Goal: Task Accomplishment & Management: Use online tool/utility

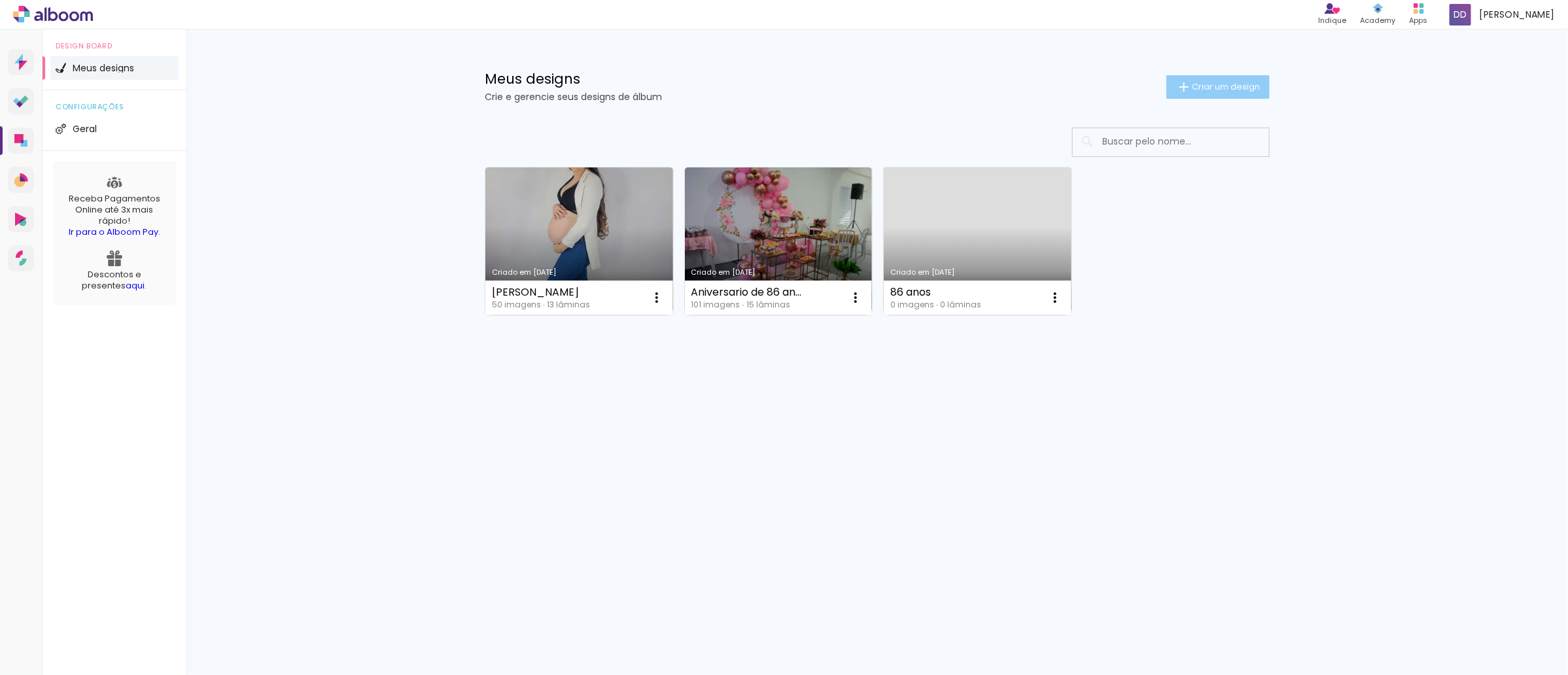
click at [1195, 91] on paper-button "Criar um design" at bounding box center [1218, 87] width 104 height 24
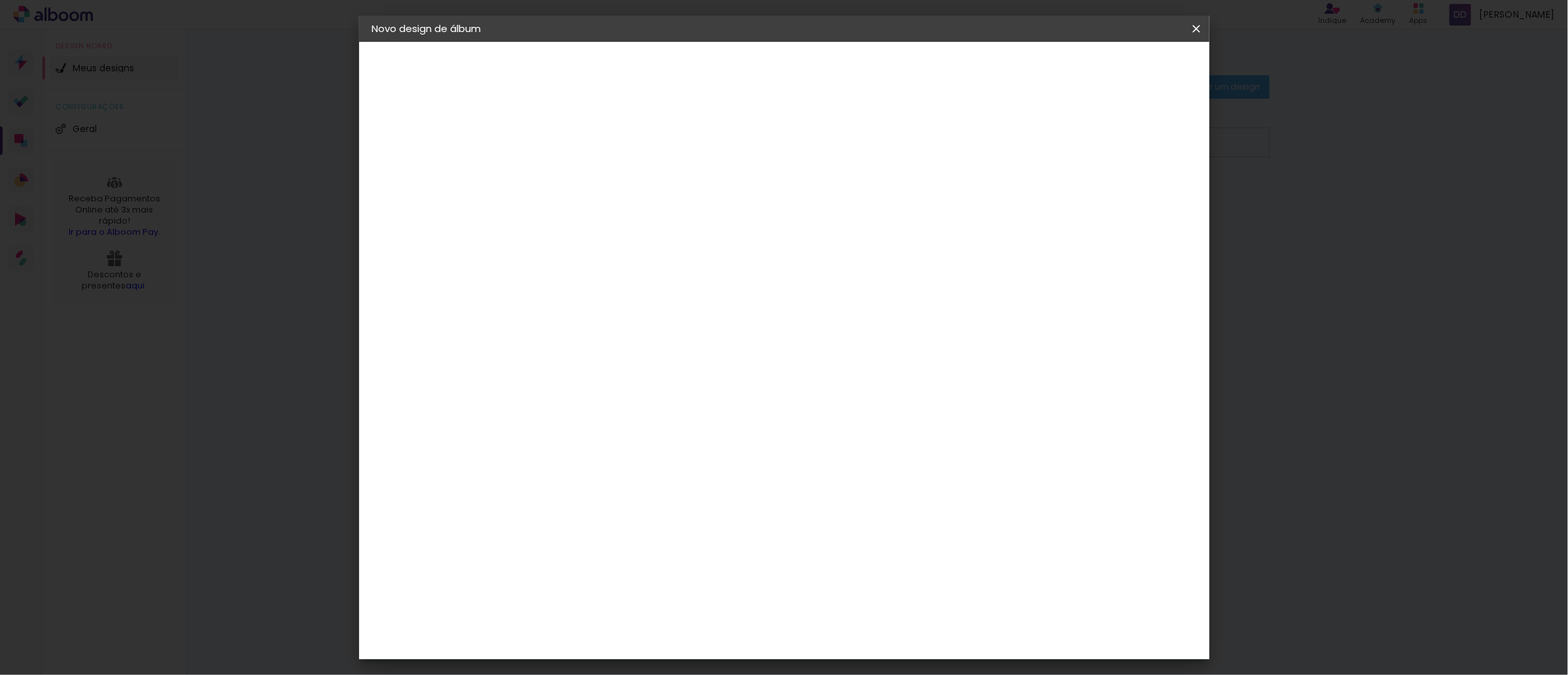
click at [586, 176] on input at bounding box center [586, 175] width 0 height 20
type input "Aldete"
type paper-input "Aldete"
click at [0, 0] on slot "Avançar" at bounding box center [0, 0] width 0 height 0
click at [0, 0] on slot "Tamanho Livre" at bounding box center [0, 0] width 0 height 0
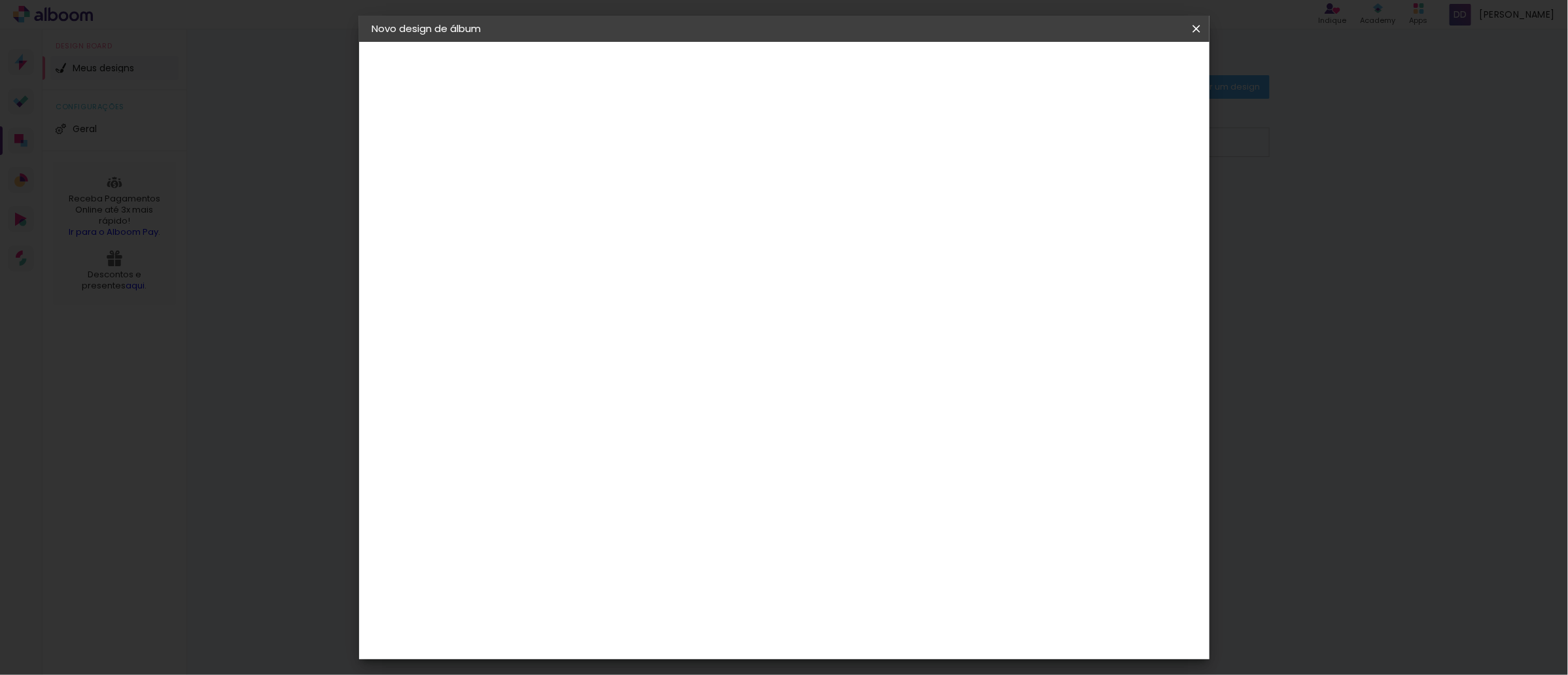
click at [0, 0] on slot "Avançar" at bounding box center [0, 0] width 0 height 0
click at [547, 371] on input "30" at bounding box center [544, 371] width 34 height 20
type input "20"
type paper-input "20"
click at [861, 453] on input "60" at bounding box center [855, 459] width 34 height 20
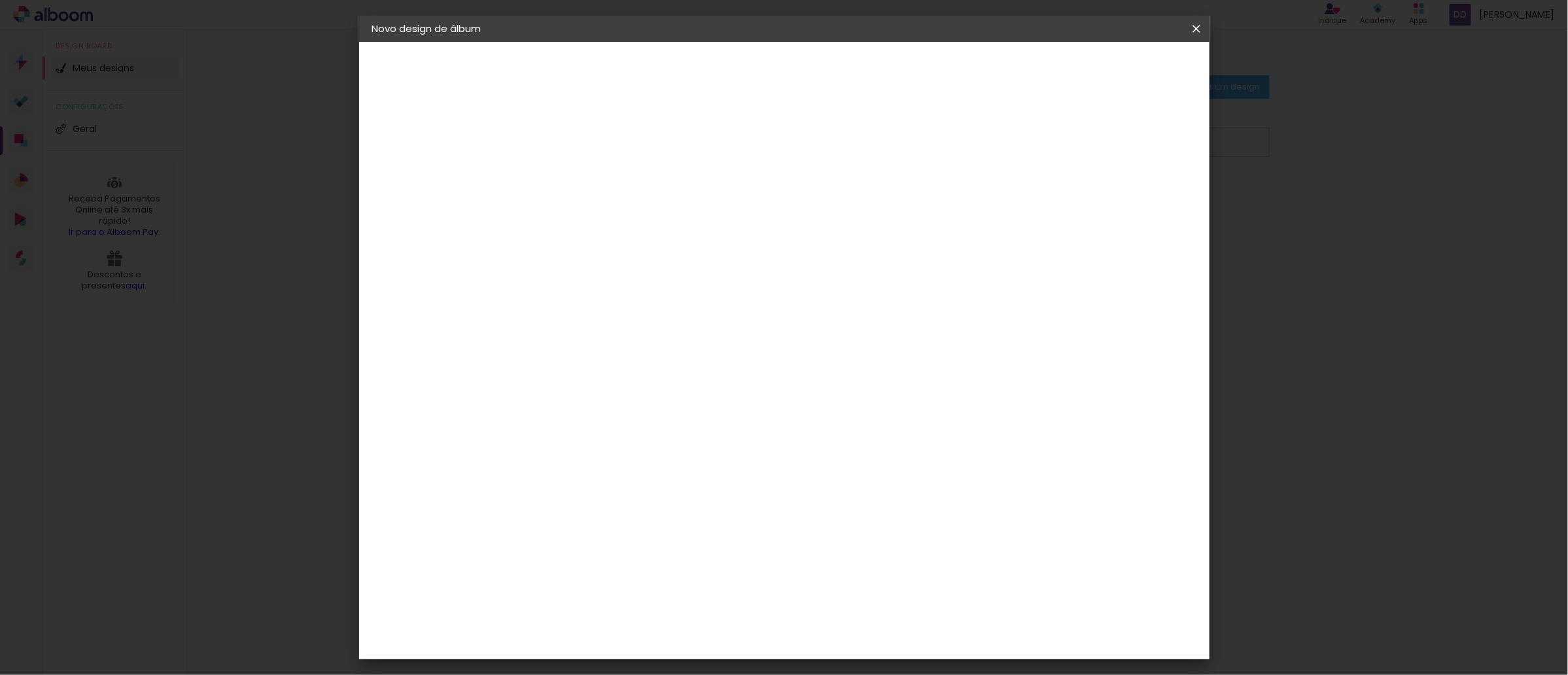
type input "30"
type paper-input "30"
click at [1145, 83] on header "Tamanho livre Defina a largura, altura e sangria das lâminas. Voltar Iniciar de…" at bounding box center [837, 75] width 616 height 68
click at [1125, 77] on paper-button "Iniciar design" at bounding box center [1082, 70] width 86 height 22
